Goal: Find contact information: Find contact information

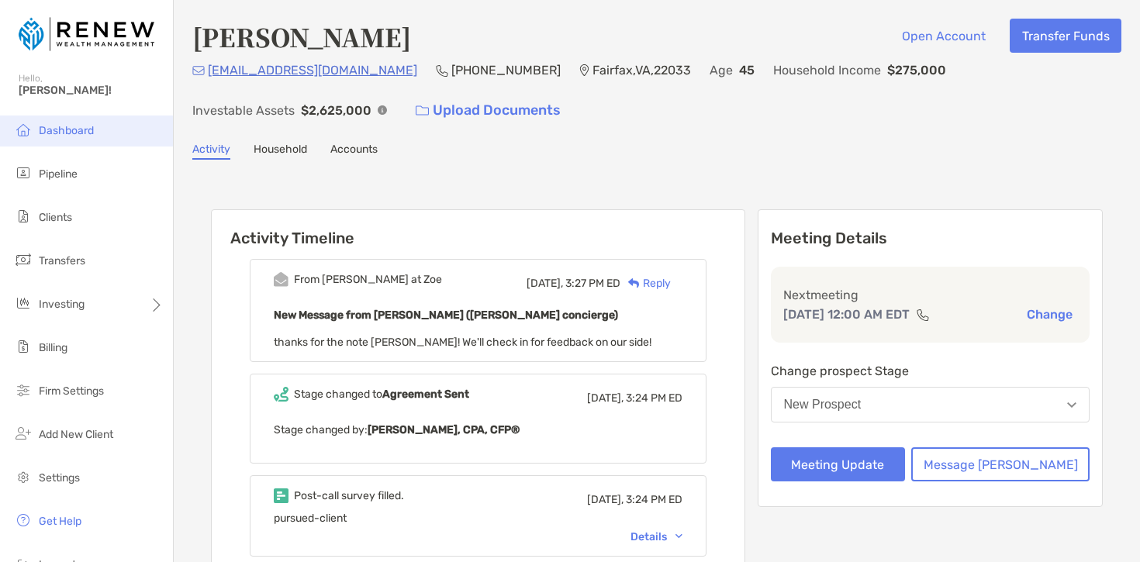
click at [98, 131] on li "Dashboard" at bounding box center [86, 131] width 173 height 31
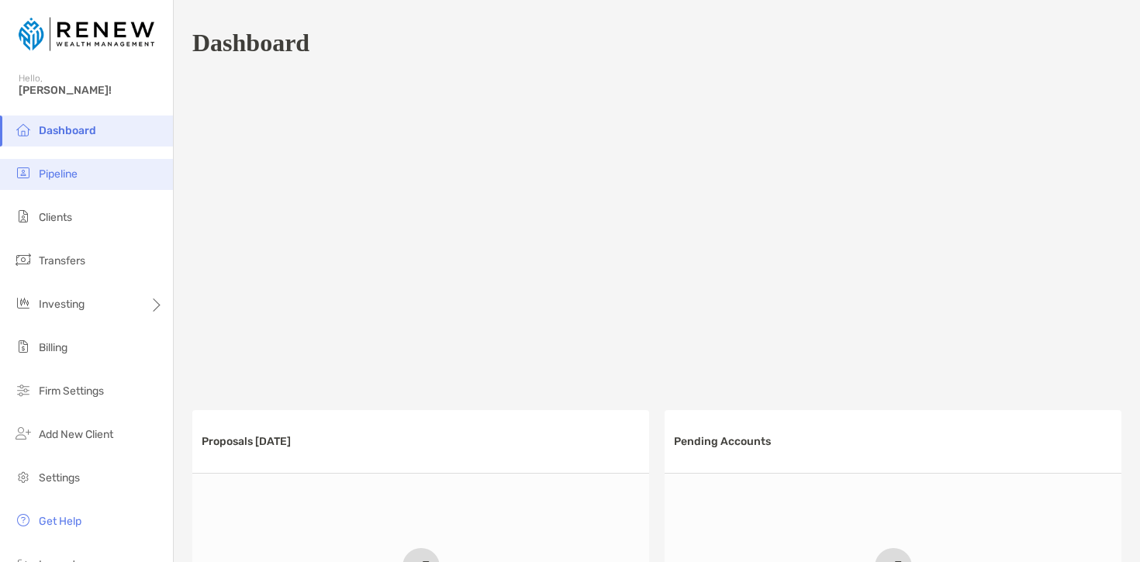
click at [123, 174] on li "Pipeline" at bounding box center [86, 174] width 173 height 31
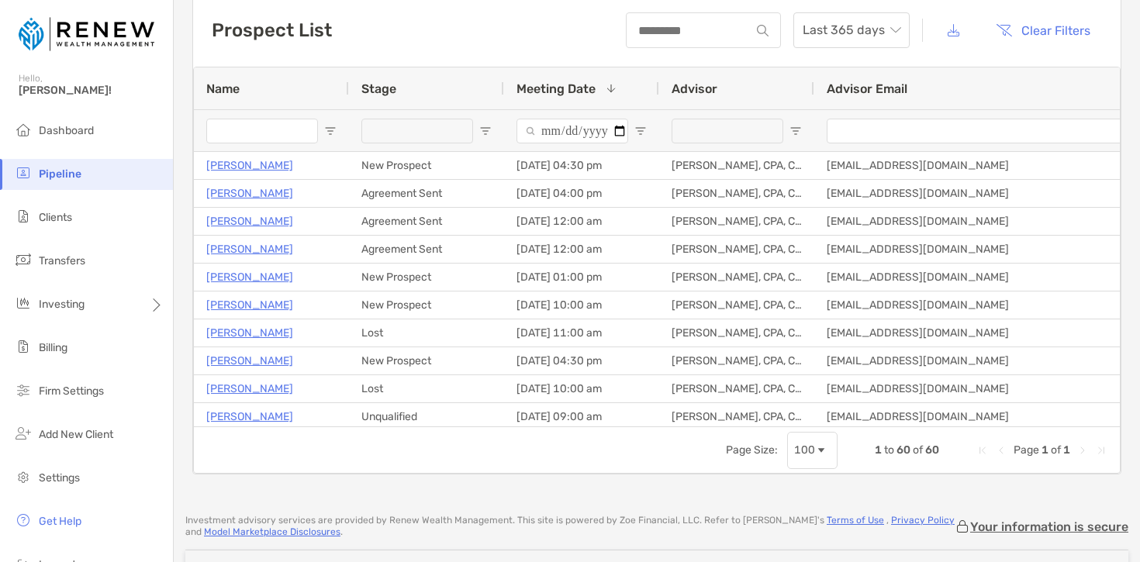
scroll to position [78, 0]
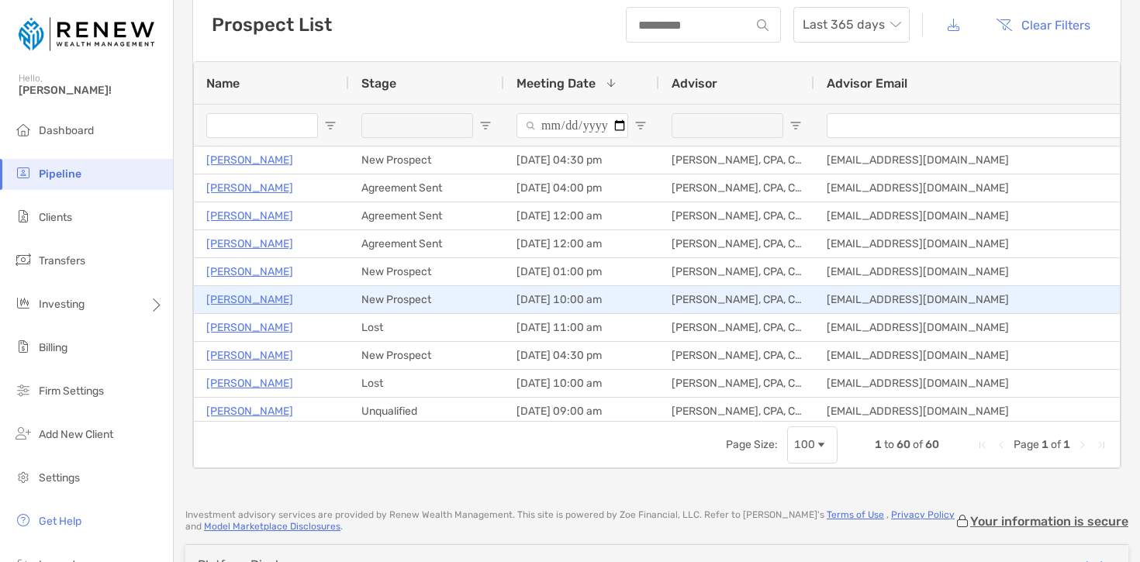
click at [226, 295] on p "Keith Katz" at bounding box center [249, 299] width 87 height 19
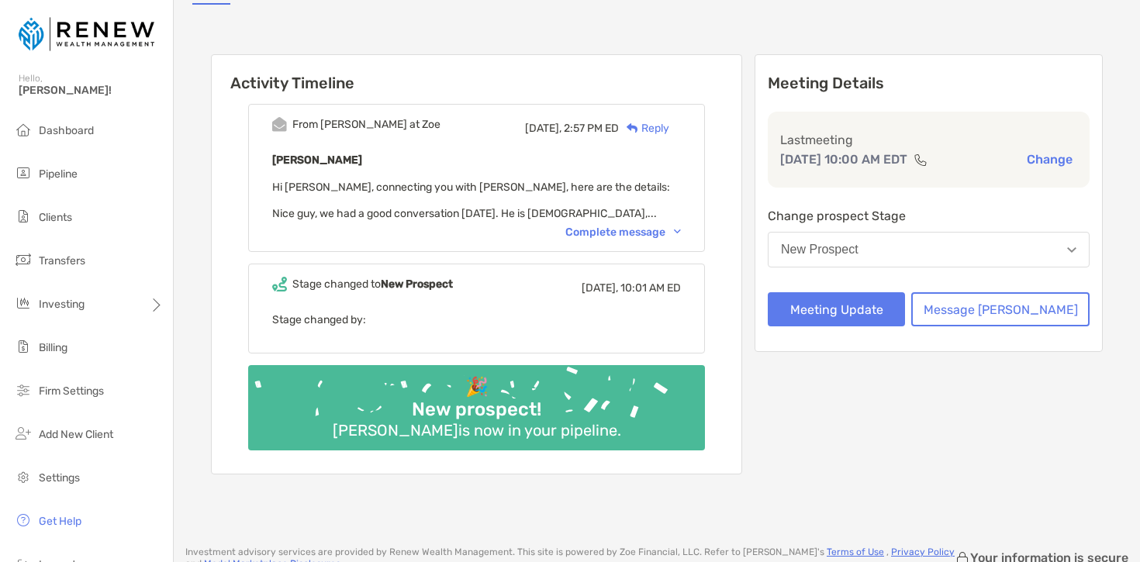
scroll to position [188, 0]
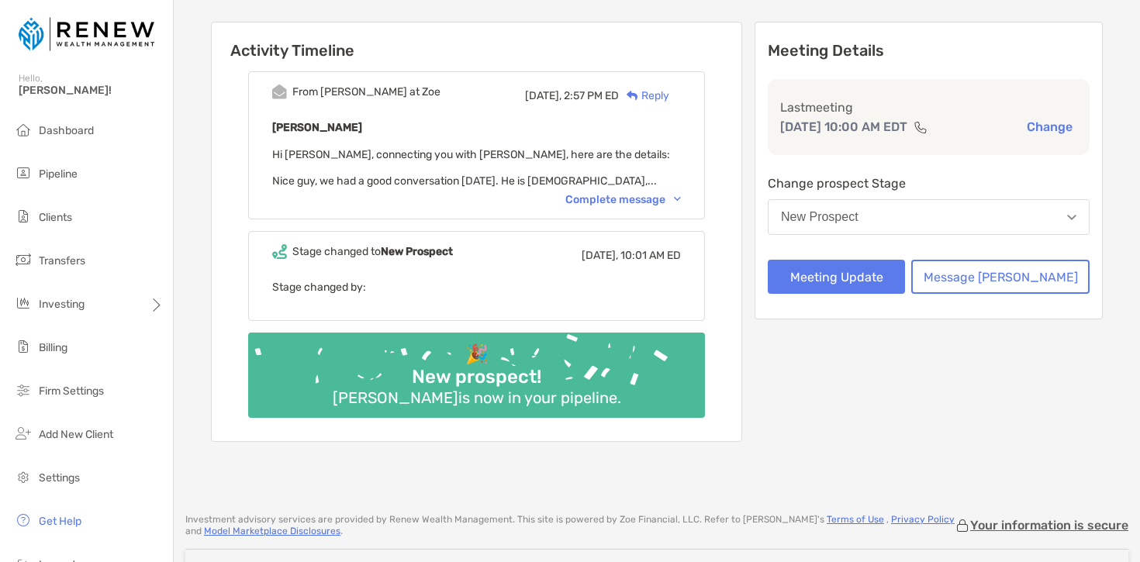
click at [681, 199] on img at bounding box center [677, 199] width 7 height 5
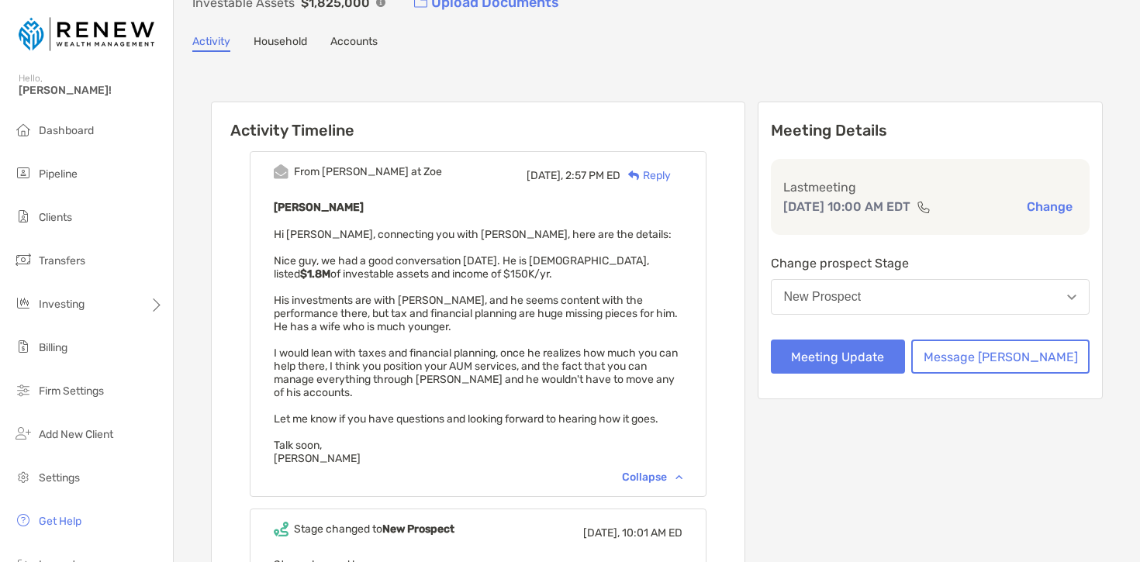
scroll to position [0, 0]
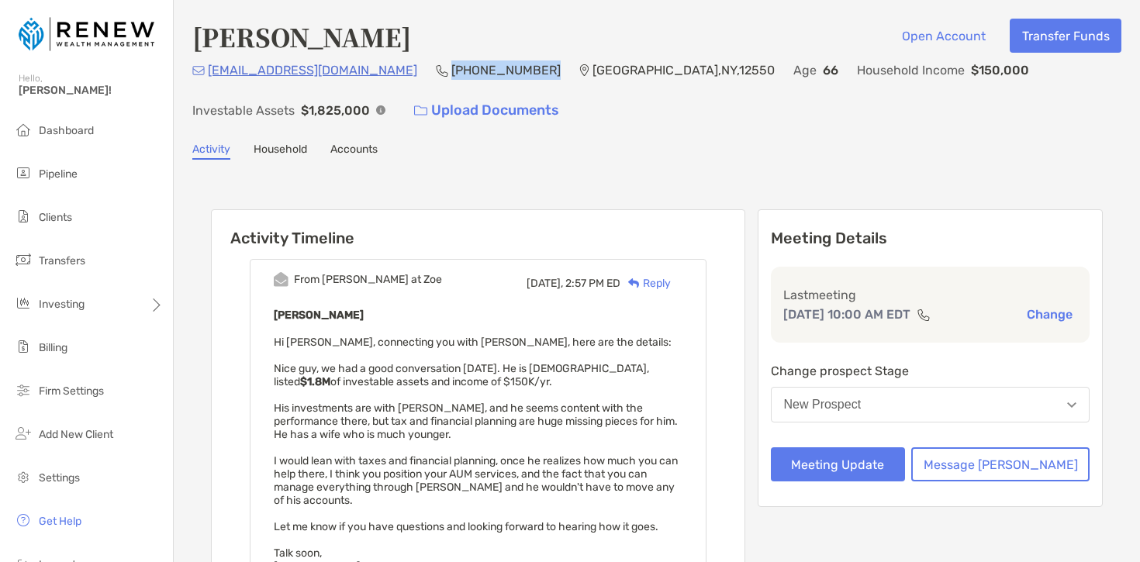
drag, startPoint x: 444, startPoint y: 71, endPoint x: 352, endPoint y: 68, distance: 91.5
click at [352, 68] on div "[EMAIL_ADDRESS][DOMAIN_NAME] (845) 476-[GEOGRAPHIC_DATA] Age [DEMOGRAPHIC_DATA]…" at bounding box center [656, 93] width 929 height 67
copy p "[PHONE_NUMBER]"
drag, startPoint x: 322, startPoint y: 71, endPoint x: 209, endPoint y: 67, distance: 113.3
click at [209, 67] on div "[EMAIL_ADDRESS][DOMAIN_NAME] (845) 476-[GEOGRAPHIC_DATA] Age [DEMOGRAPHIC_DATA]…" at bounding box center [656, 93] width 929 height 67
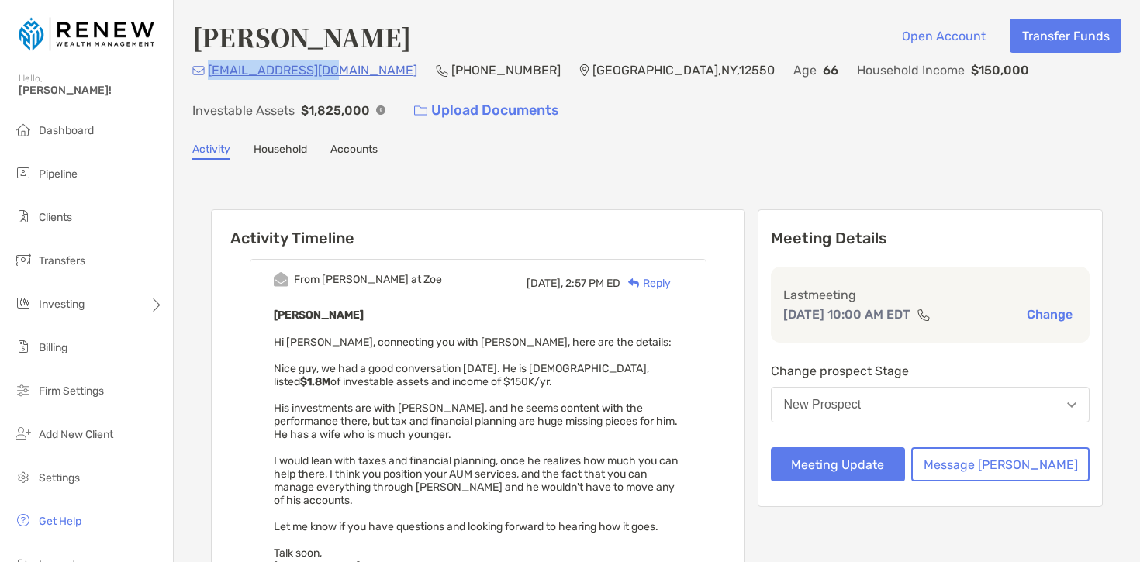
copy p "[EMAIL_ADDRESS][DOMAIN_NAME]"
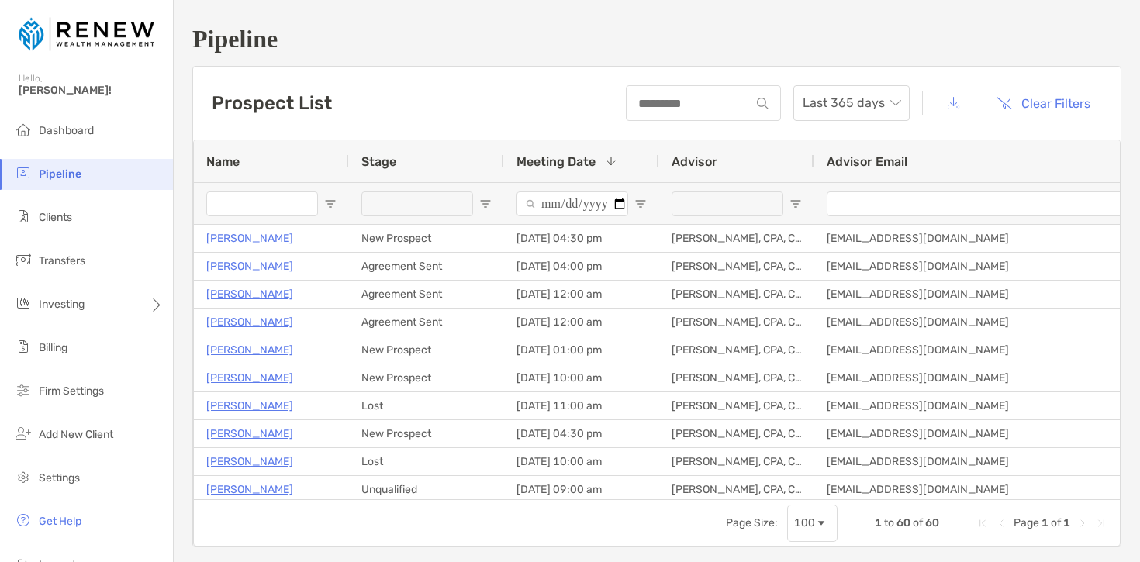
scroll to position [78, 0]
